Goal: Information Seeking & Learning: Learn about a topic

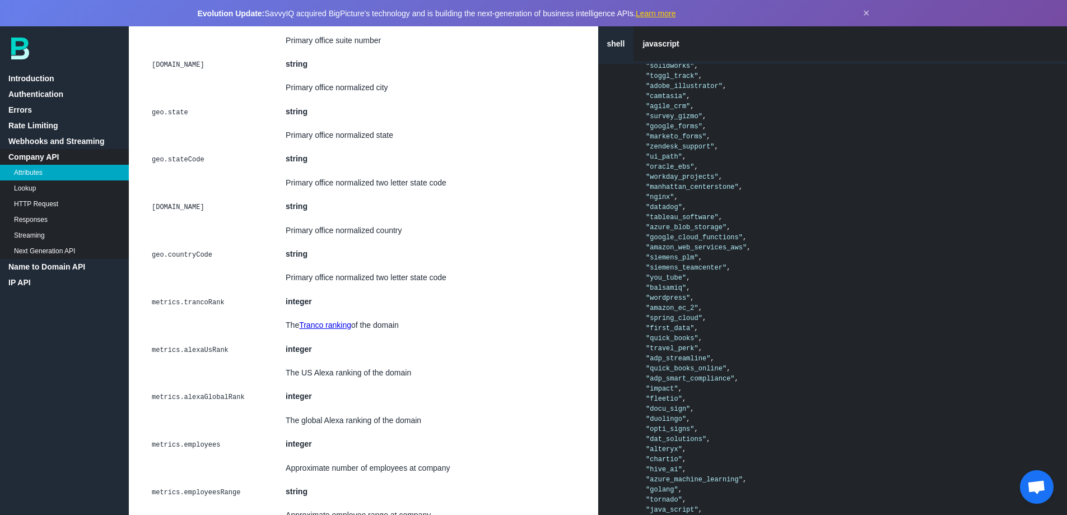
scroll to position [3189, 0]
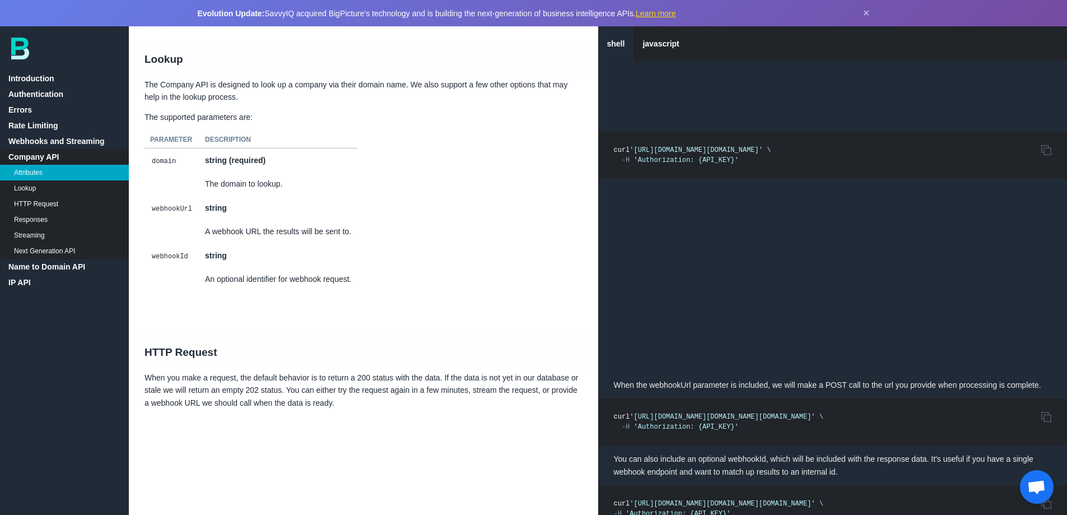
scroll to position [4869, 0]
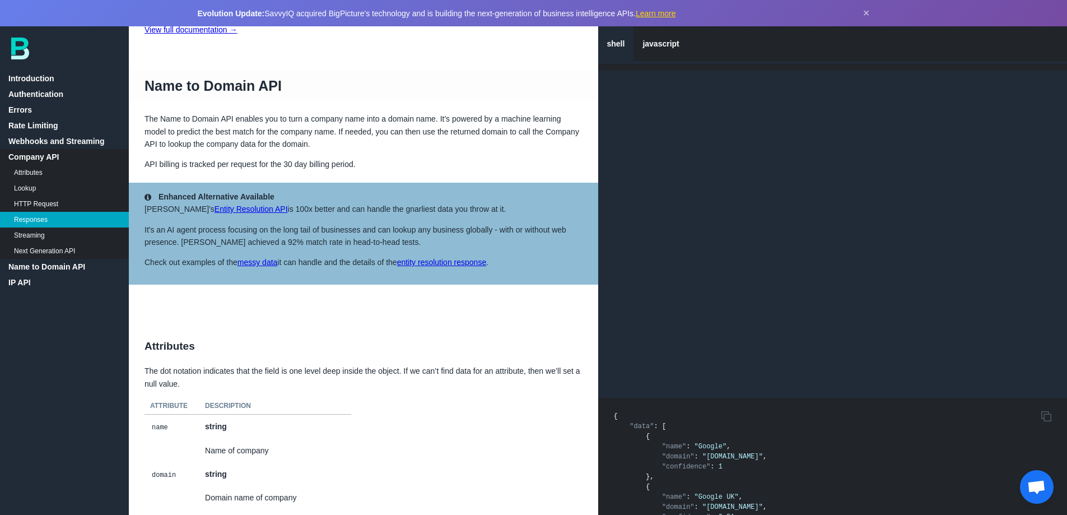
scroll to position [5653, 0]
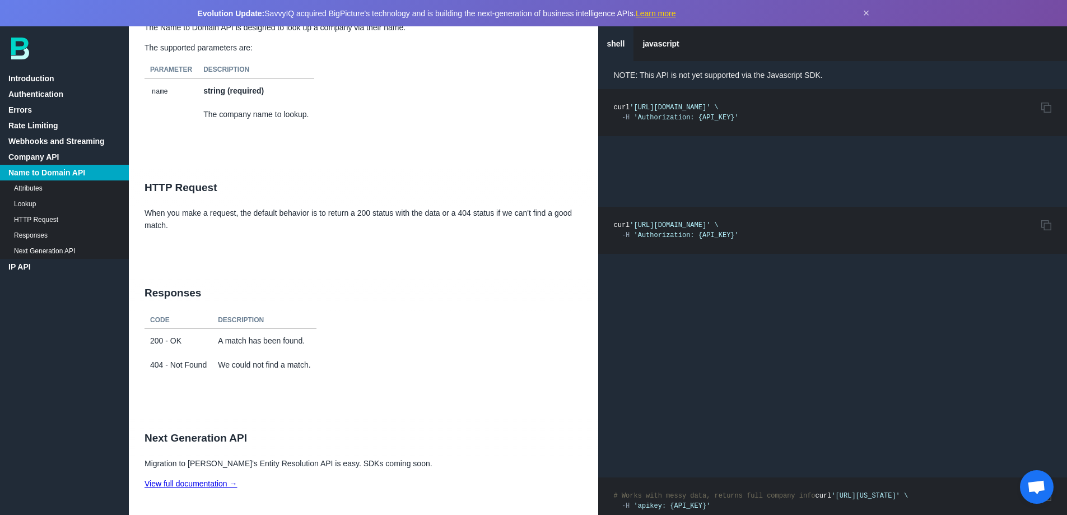
scroll to position [6325, 0]
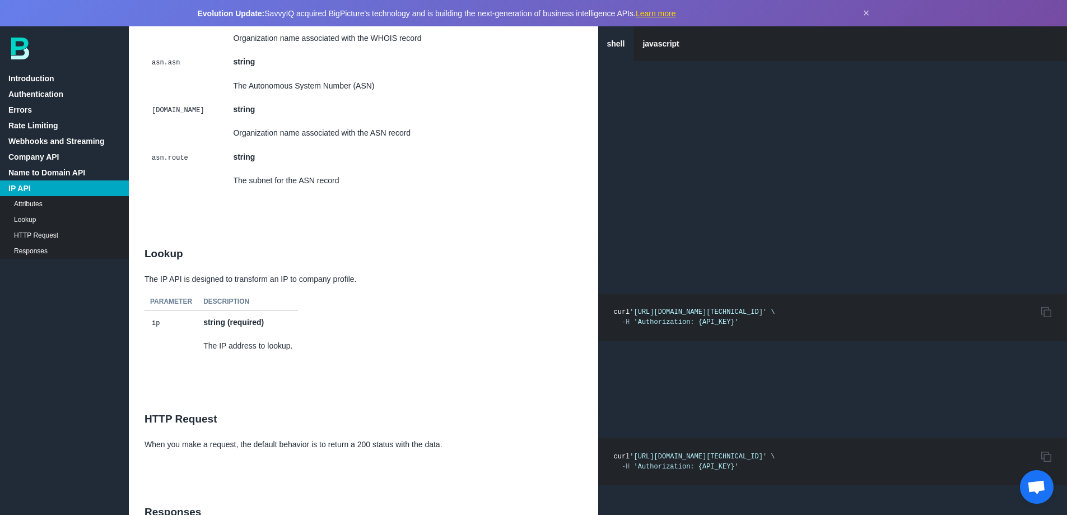
scroll to position [7912, 0]
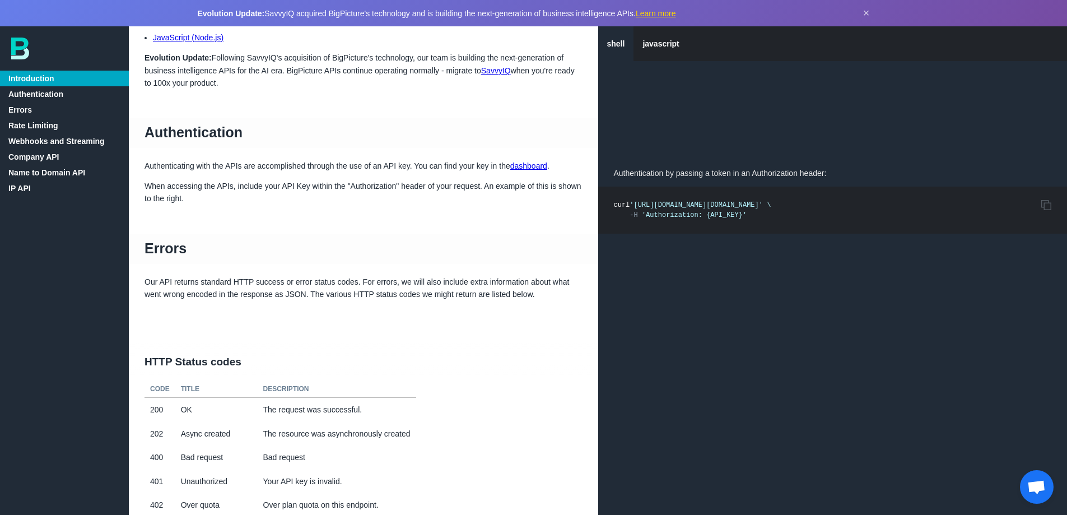
scroll to position [224, 0]
